Goal: Transaction & Acquisition: Purchase product/service

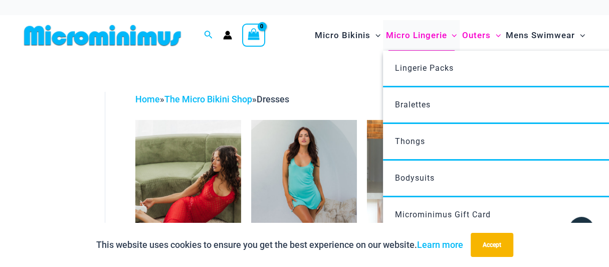
click at [412, 36] on span "Micro Lingerie" at bounding box center [416, 36] width 61 height 26
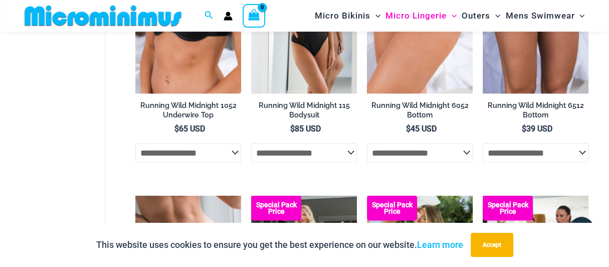
scroll to position [1045, 0]
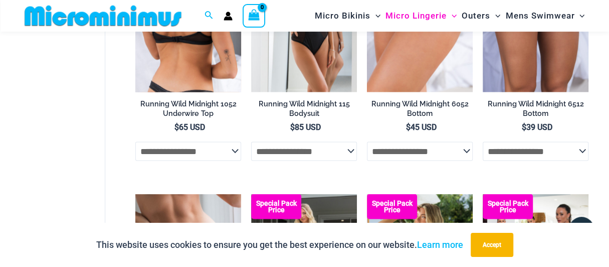
click at [155, 65] on img at bounding box center [188, 12] width 106 height 159
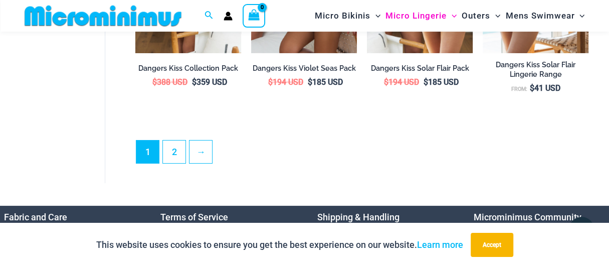
scroll to position [2142, 0]
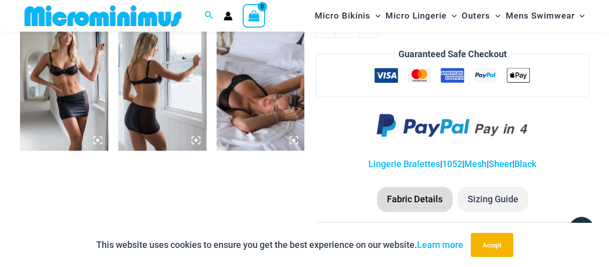
scroll to position [845, 0]
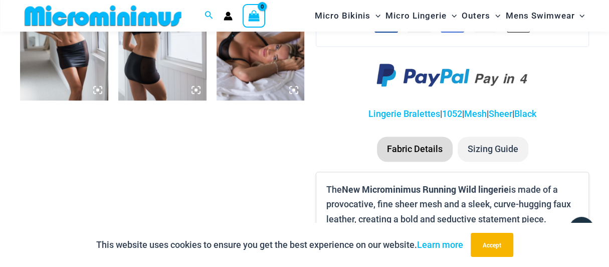
click at [504, 147] on li "Sizing Guide" at bounding box center [493, 148] width 71 height 25
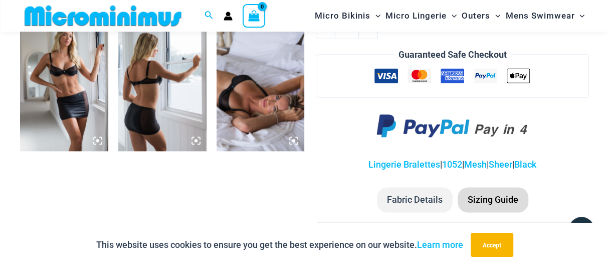
scroll to position [845, 0]
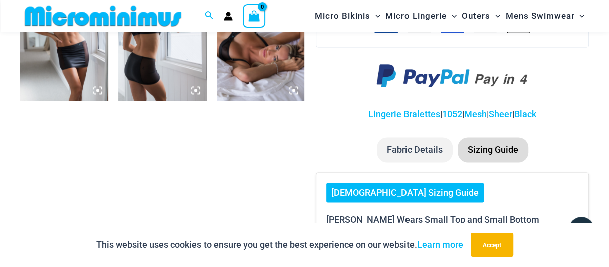
click at [395, 192] on link "[DEMOGRAPHIC_DATA] Sizing Guide" at bounding box center [405, 193] width 157 height 20
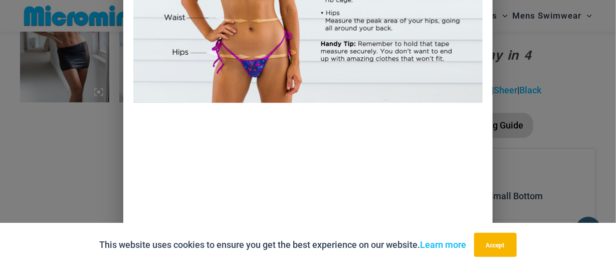
scroll to position [201, 0]
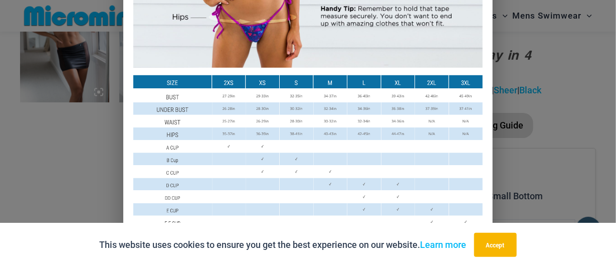
click at [20, 137] on div "Size Guide Size Guide Inches Size Guide Centimeters" at bounding box center [308, 133] width 616 height 267
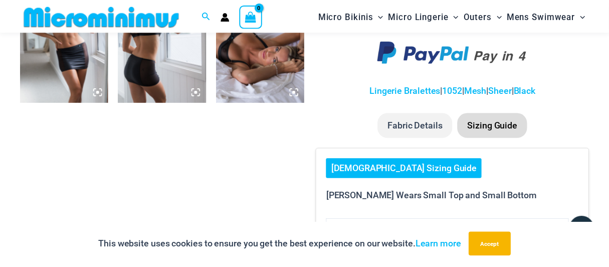
scroll to position [845, 0]
